Goal: Task Accomplishment & Management: Complete application form

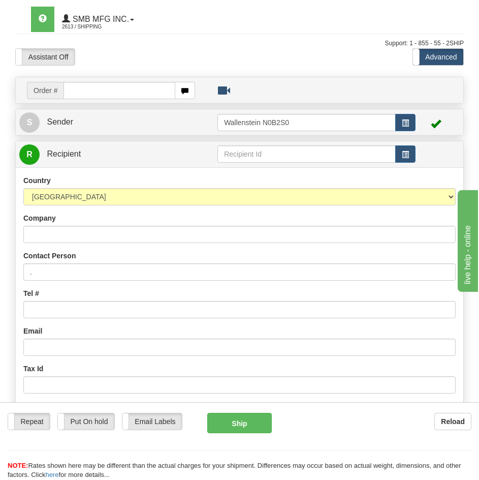
scroll to position [51, 0]
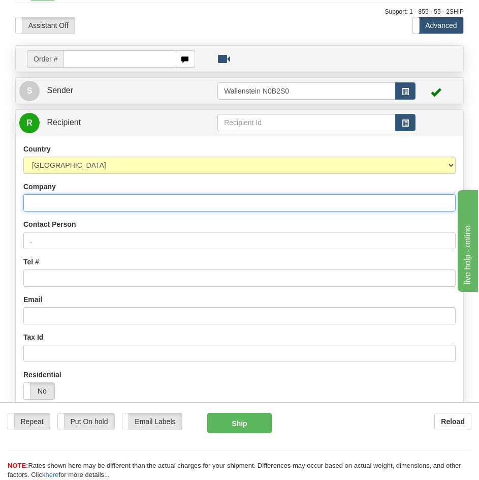
click at [105, 206] on input "Company" at bounding box center [239, 202] width 432 height 17
type input "bmr"
drag, startPoint x: 64, startPoint y: 208, endPoint x: -11, endPoint y: 195, distance: 76.3
click at [0, 195] on html "Training Course Close Toggle navigation Settings Shipping Preferences New Sende…" at bounding box center [239, 189] width 479 height 480
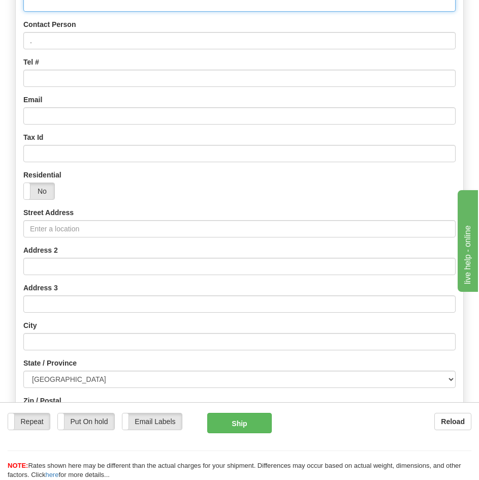
scroll to position [254, 0]
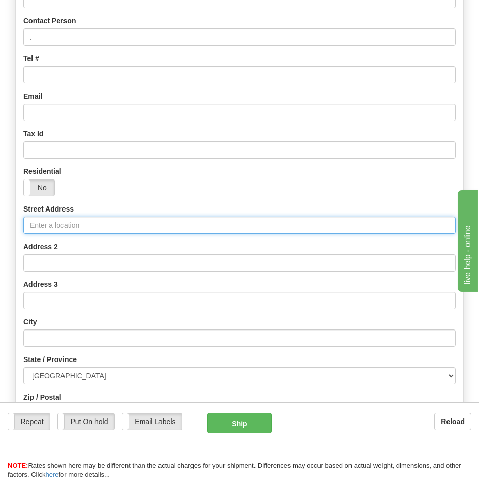
click at [59, 230] on input "Street Address" at bounding box center [239, 224] width 432 height 17
type input "[GEOGRAPHIC_DATA]"
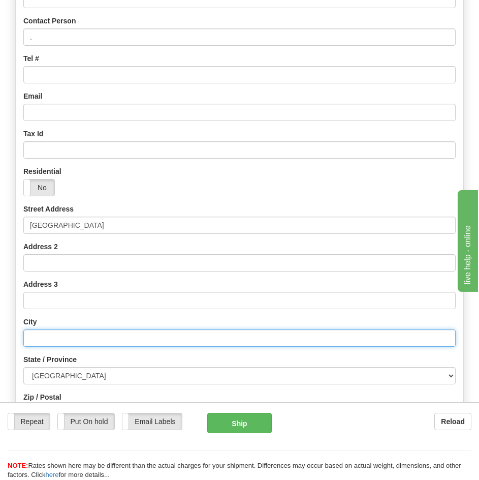
click at [92, 335] on input "text" at bounding box center [239, 337] width 432 height 17
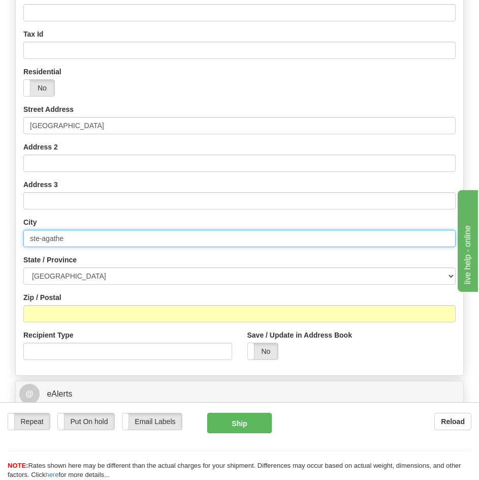
scroll to position [356, 0]
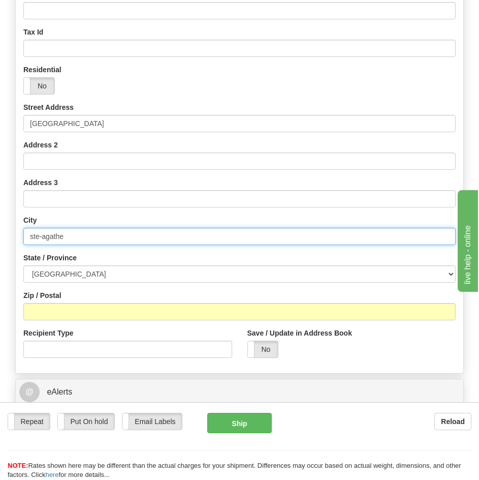
type input "ste-agathe"
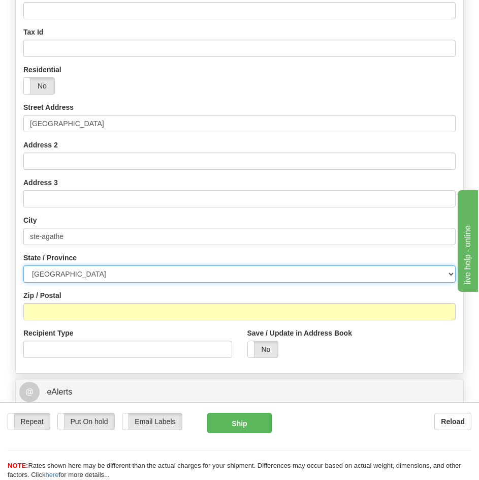
click at [80, 276] on select "[GEOGRAPHIC_DATA] [GEOGRAPHIC_DATA] [GEOGRAPHIC_DATA] [GEOGRAPHIC_DATA] [GEOGRA…" at bounding box center [239, 273] width 432 height 17
select select "QC"
click at [23, 265] on select "[GEOGRAPHIC_DATA] [GEOGRAPHIC_DATA] [GEOGRAPHIC_DATA] [GEOGRAPHIC_DATA] [GEOGRA…" at bounding box center [239, 273] width 432 height 17
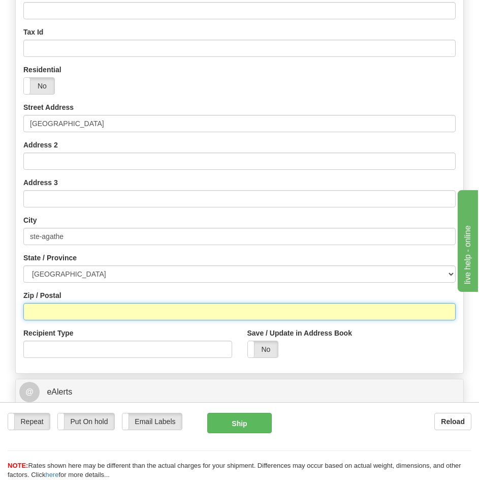
click at [80, 313] on input "Zip / Postal" at bounding box center [239, 311] width 432 height 17
click at [39, 312] on input "g-s2a0" at bounding box center [239, 311] width 432 height 17
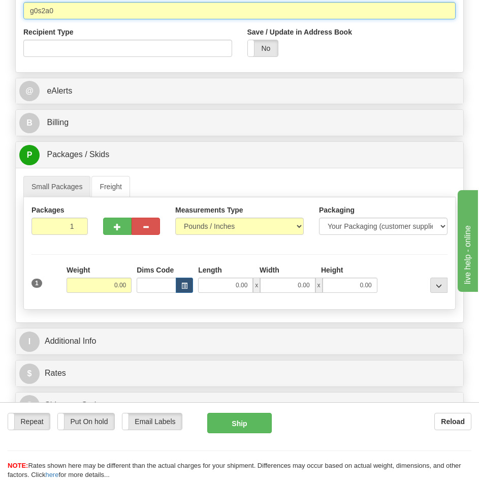
scroll to position [661, 0]
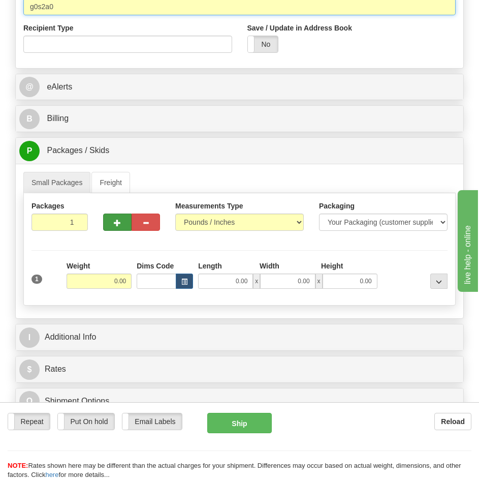
type input "g0s2a0"
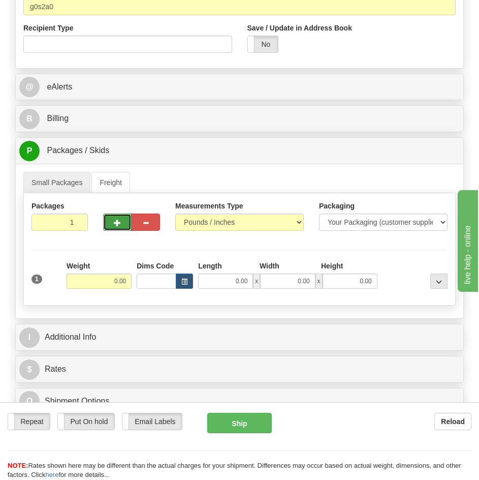
click at [117, 227] on button "button" at bounding box center [117, 221] width 28 height 17
radio input "true"
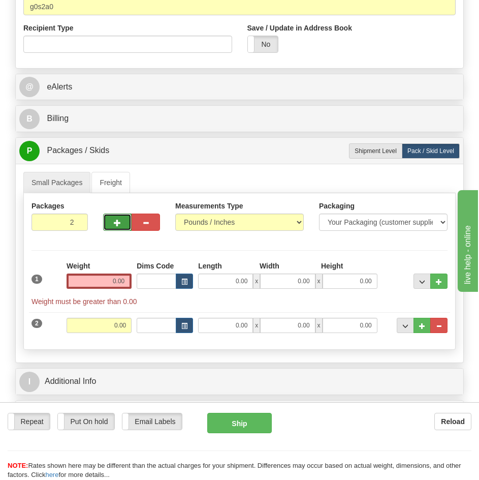
click at [119, 218] on button "button" at bounding box center [117, 221] width 28 height 17
type input "3"
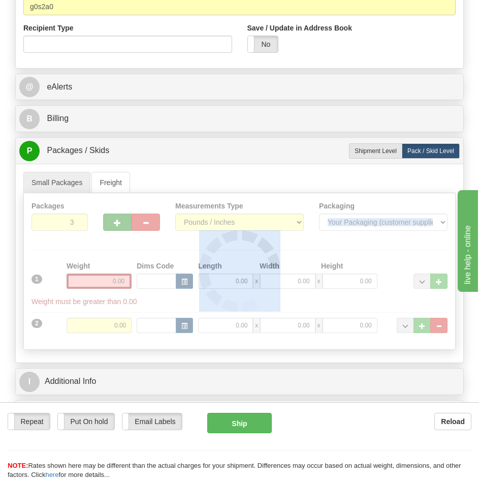
click at [119, 218] on div at bounding box center [239, 271] width 431 height 156
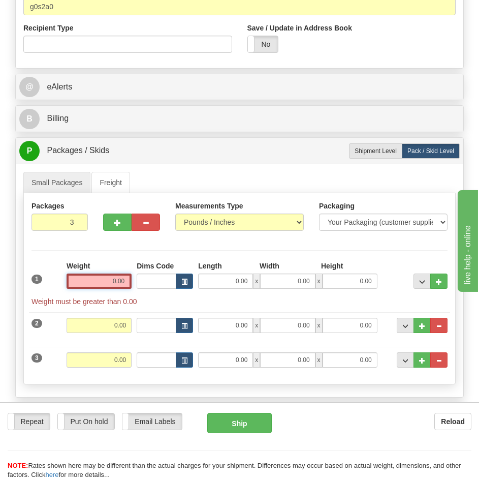
click at [113, 284] on input "0.00" at bounding box center [99, 280] width 65 height 15
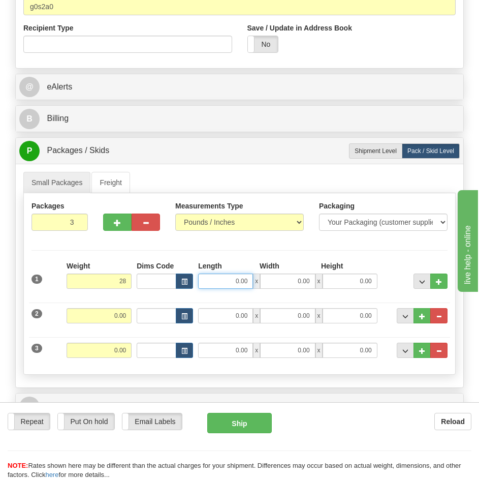
type input "28.00"
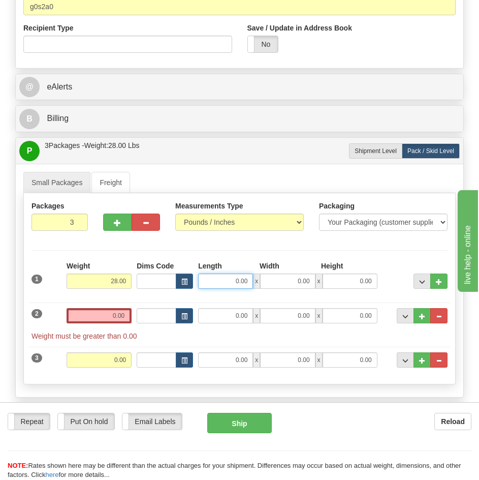
drag, startPoint x: 228, startPoint y: 283, endPoint x: 263, endPoint y: 286, distance: 34.6
click at [263, 286] on div "0.00 x 0.00 x 0.00" at bounding box center [287, 280] width 179 height 15
type input "72.00"
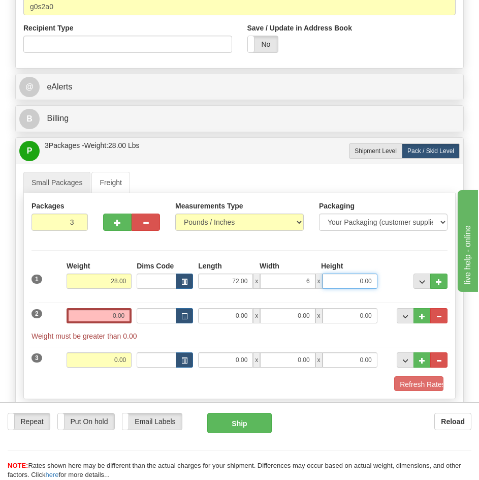
type input "6.00"
click at [106, 316] on input "0.00" at bounding box center [99, 315] width 65 height 15
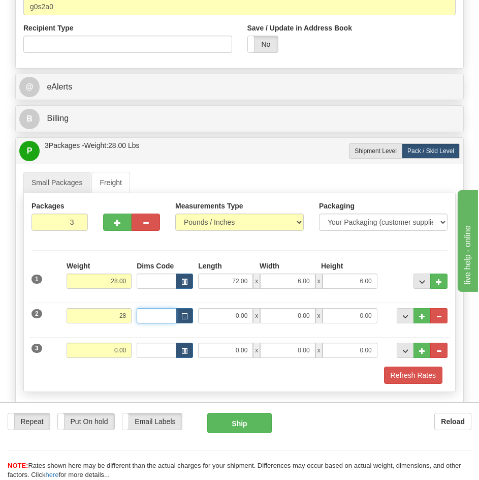
type input "28.00"
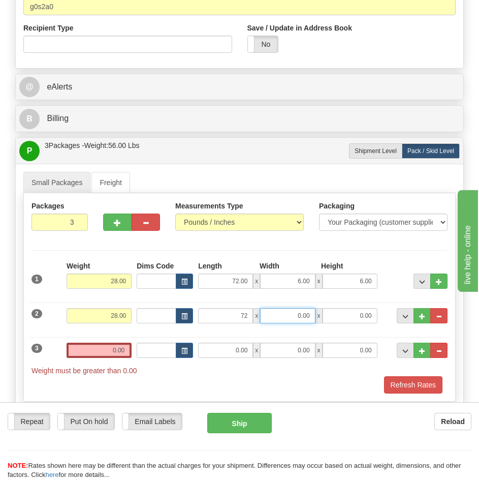
type input "72.00"
type input "6.00"
click at [104, 352] on input "0.00" at bounding box center [99, 349] width 65 height 15
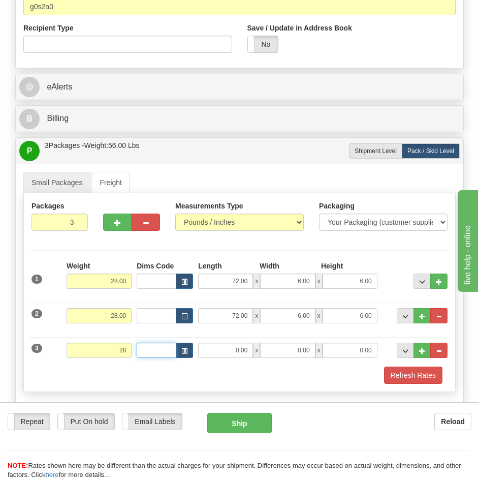
type input "28.00"
type input "20.00"
type input "10.00"
click at [420, 353] on span "..." at bounding box center [422, 351] width 6 height 6
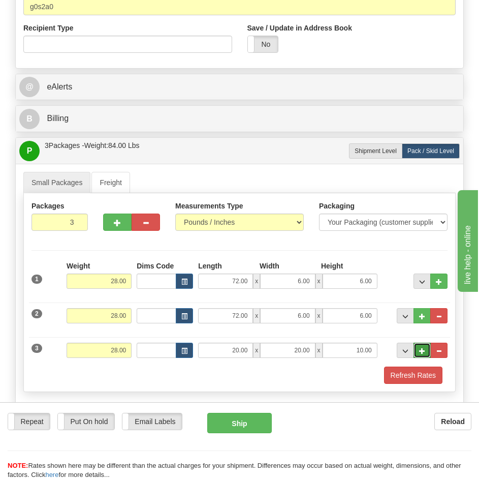
type input "4"
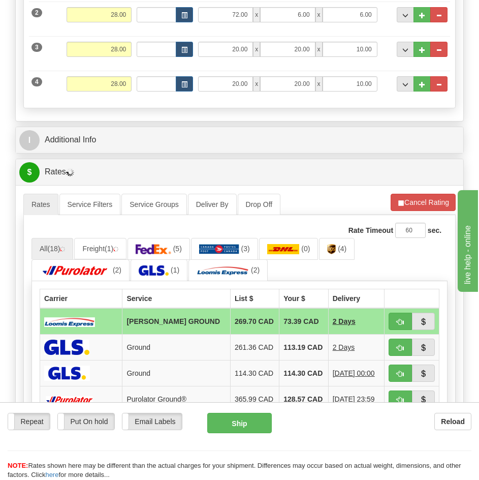
scroll to position [965, 0]
